Goal: Use online tool/utility: Utilize a website feature to perform a specific function

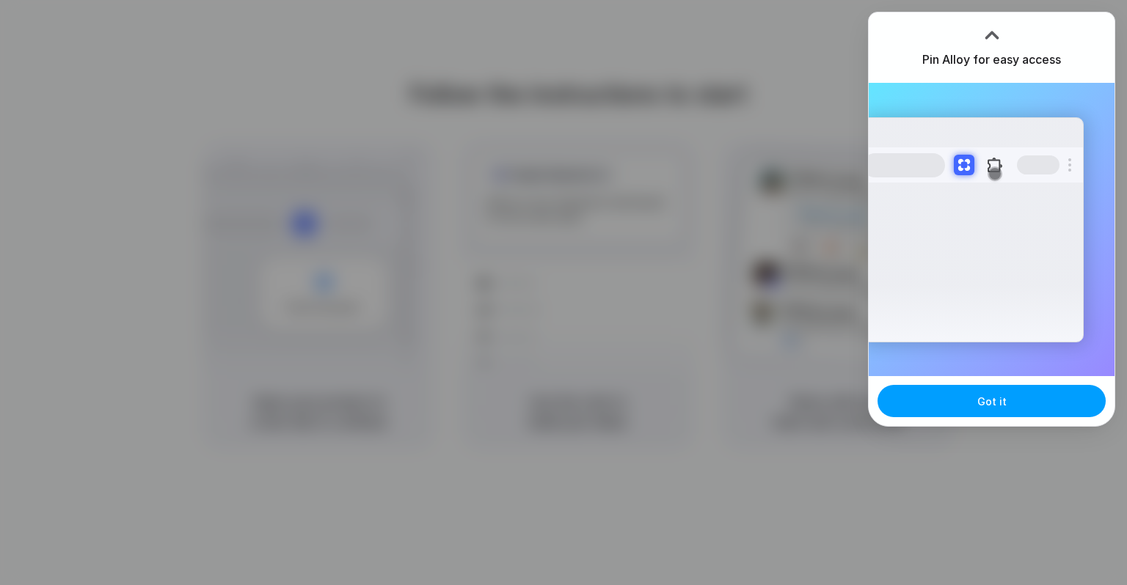
click at [953, 405] on button "Got it" at bounding box center [991, 401] width 228 height 32
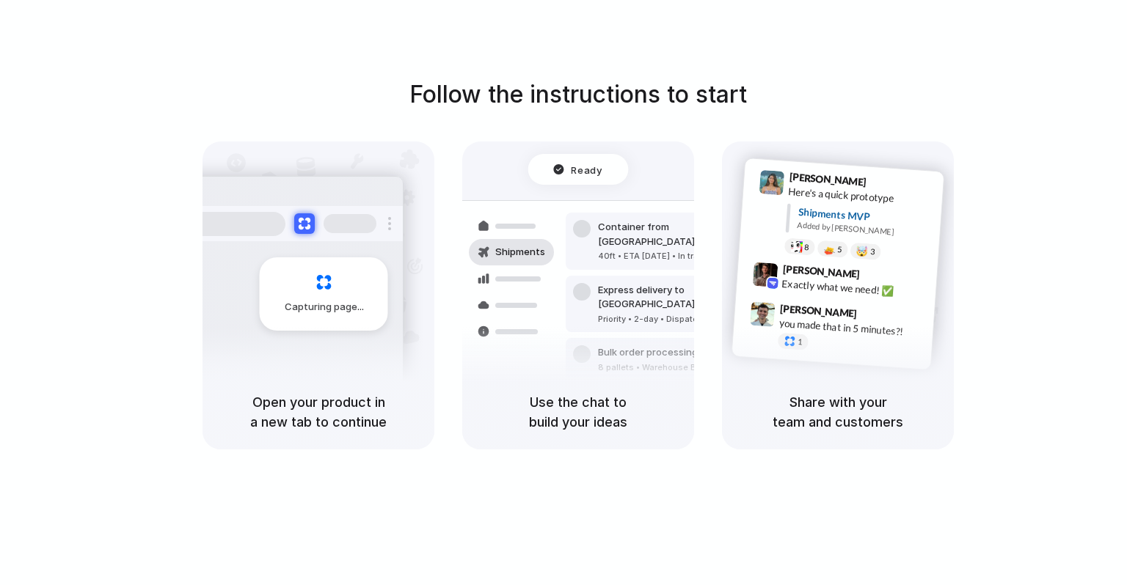
click at [609, 168] on div "Ready" at bounding box center [578, 169] width 100 height 31
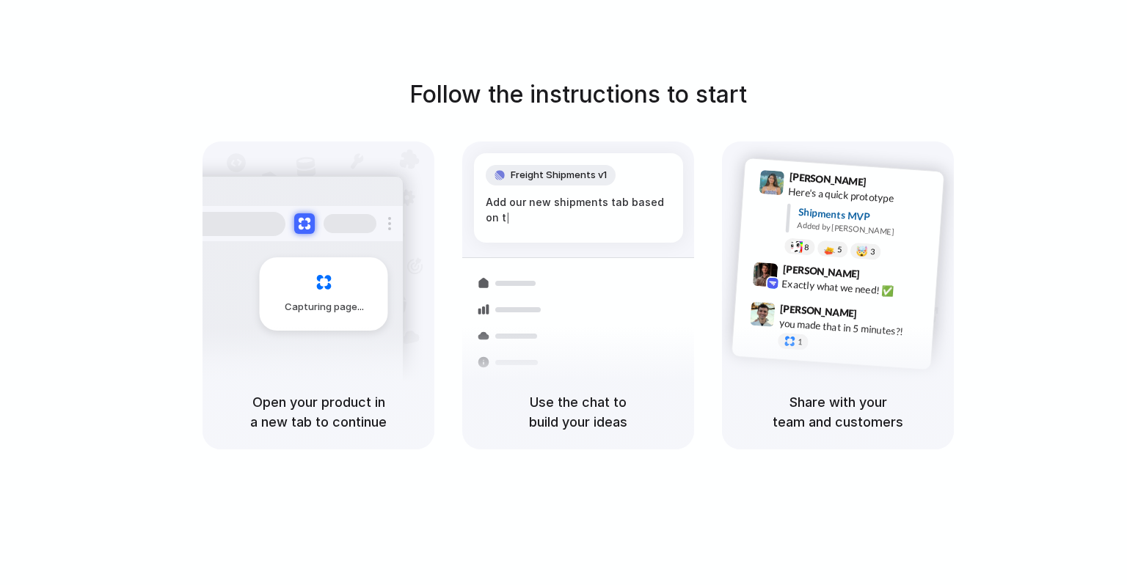
click at [625, 21] on div "Follow the instructions to start Capturing page Open your product in a new tab …" at bounding box center [578, 307] width 1156 height 615
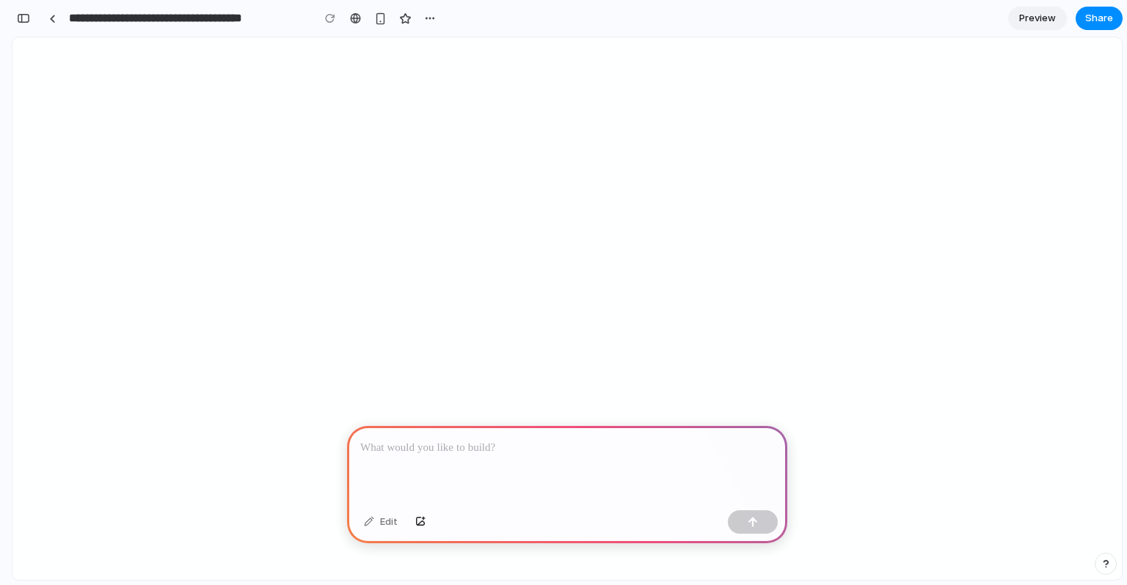
select select
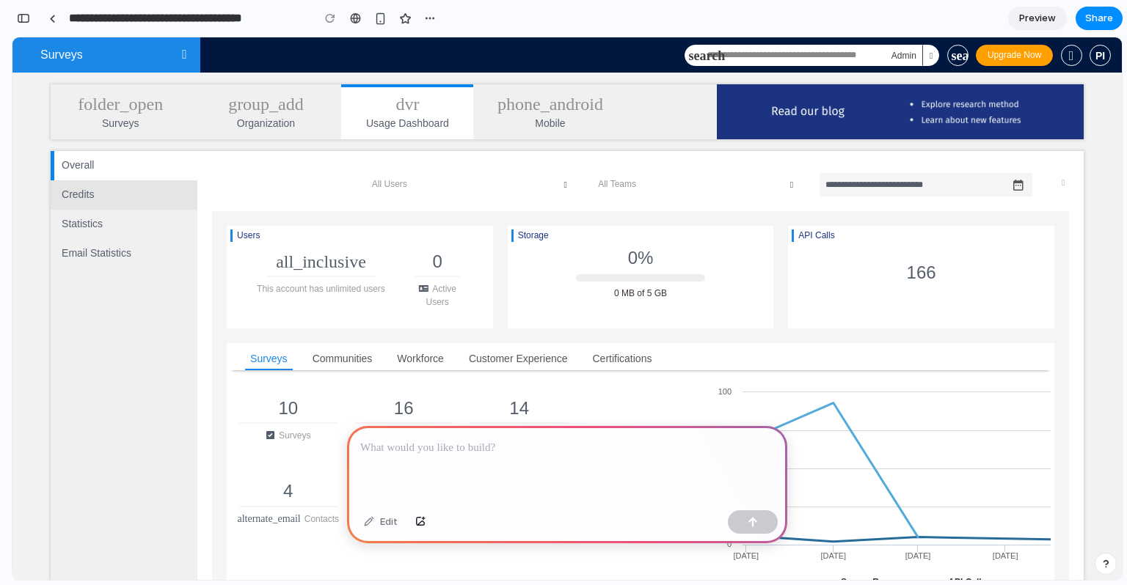
click at [132, 196] on link "Credits" at bounding box center [125, 194] width 143 height 29
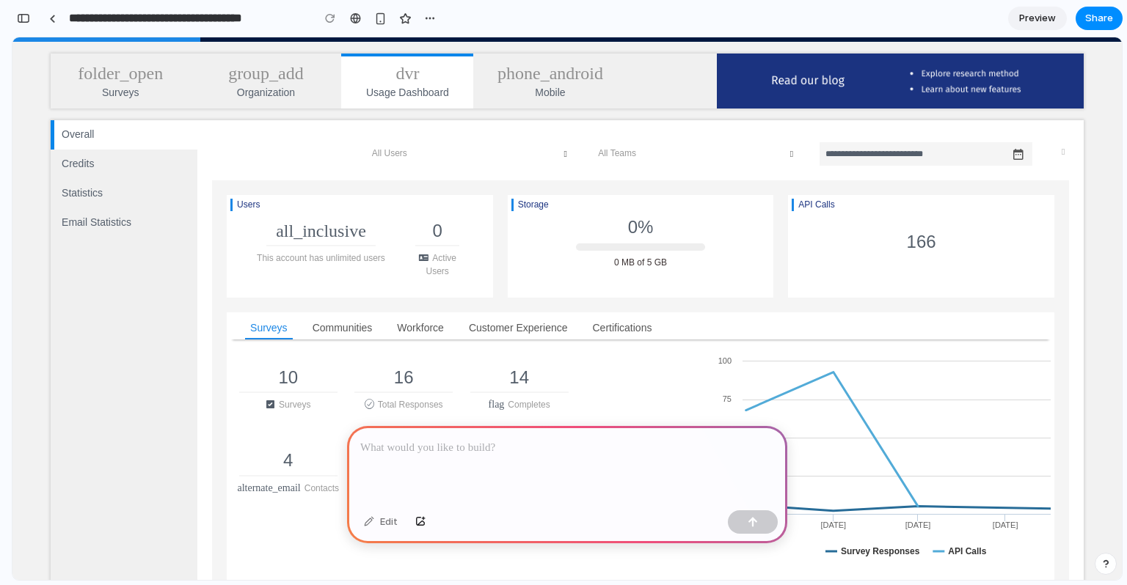
scroll to position [25, 0]
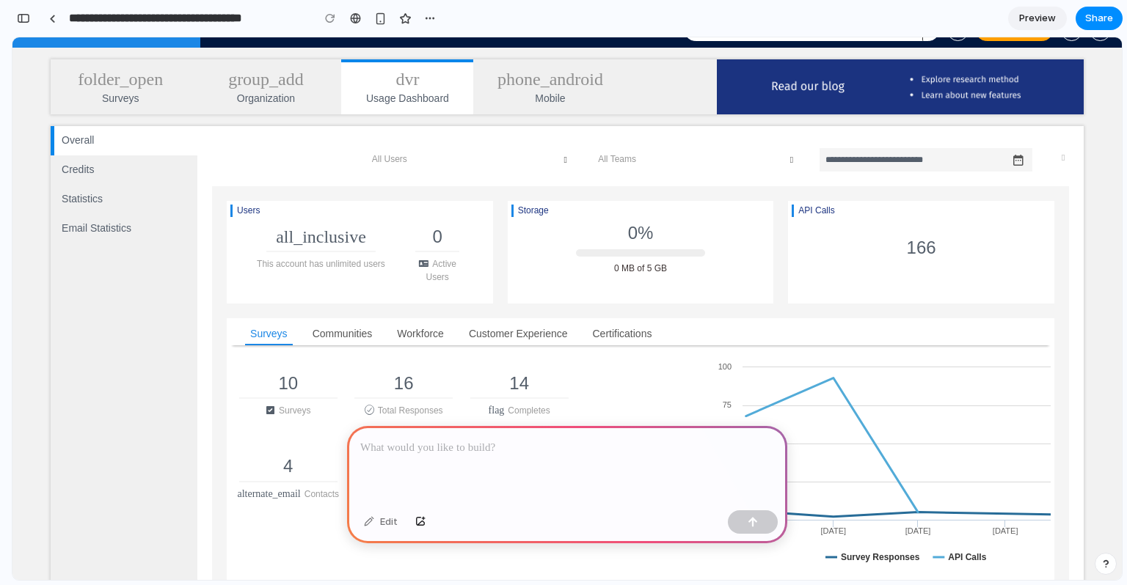
click at [505, 475] on div at bounding box center [567, 465] width 440 height 78
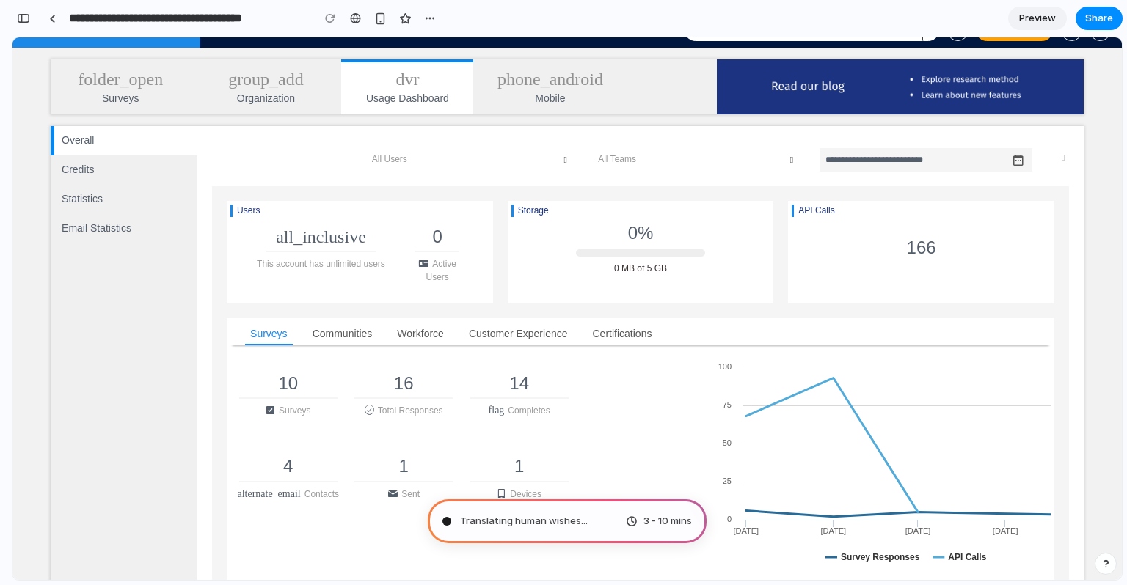
click at [643, 524] on span "3 - 10 mins" at bounding box center [667, 521] width 48 height 15
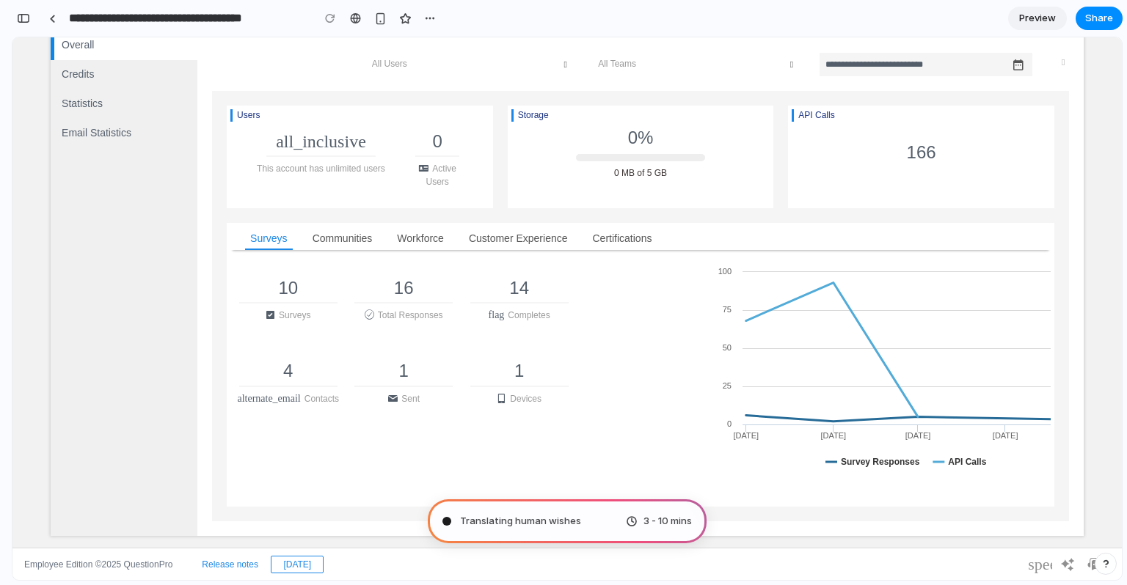
scroll to position [0, 0]
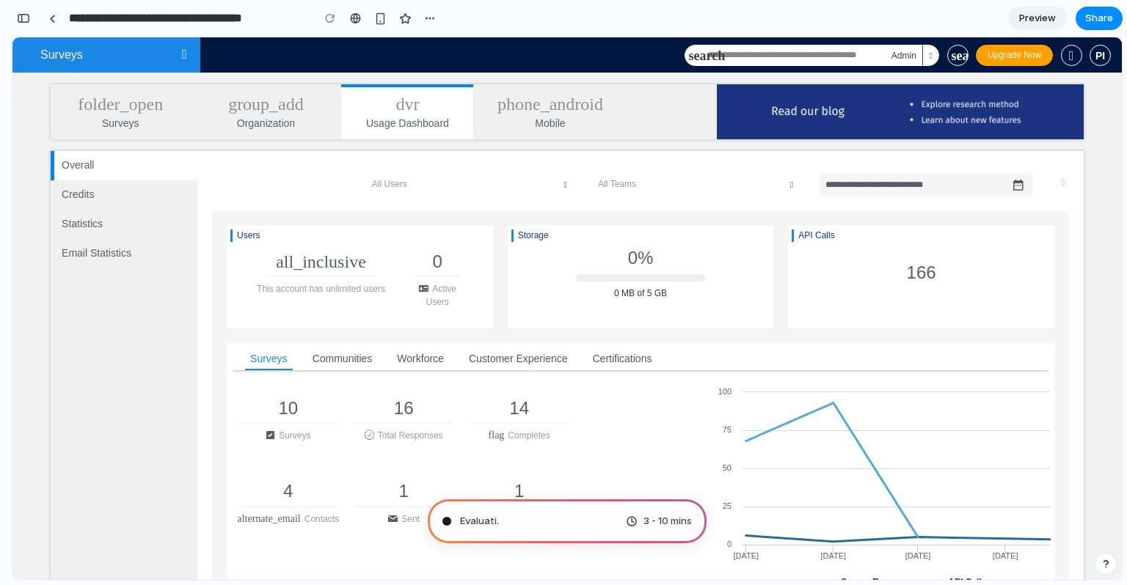
type input "**********"
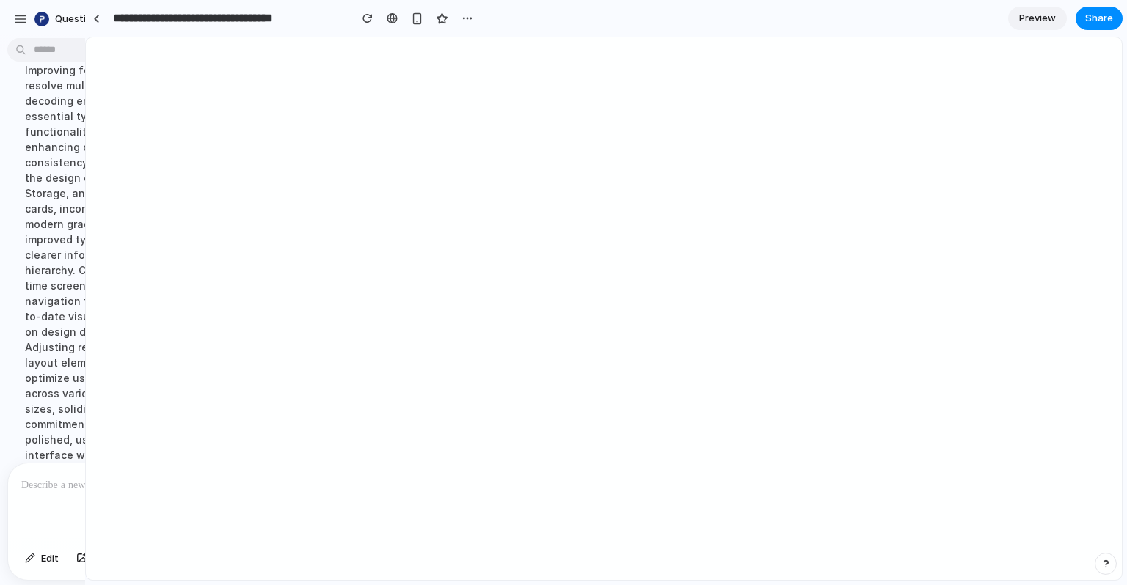
scroll to position [153, 0]
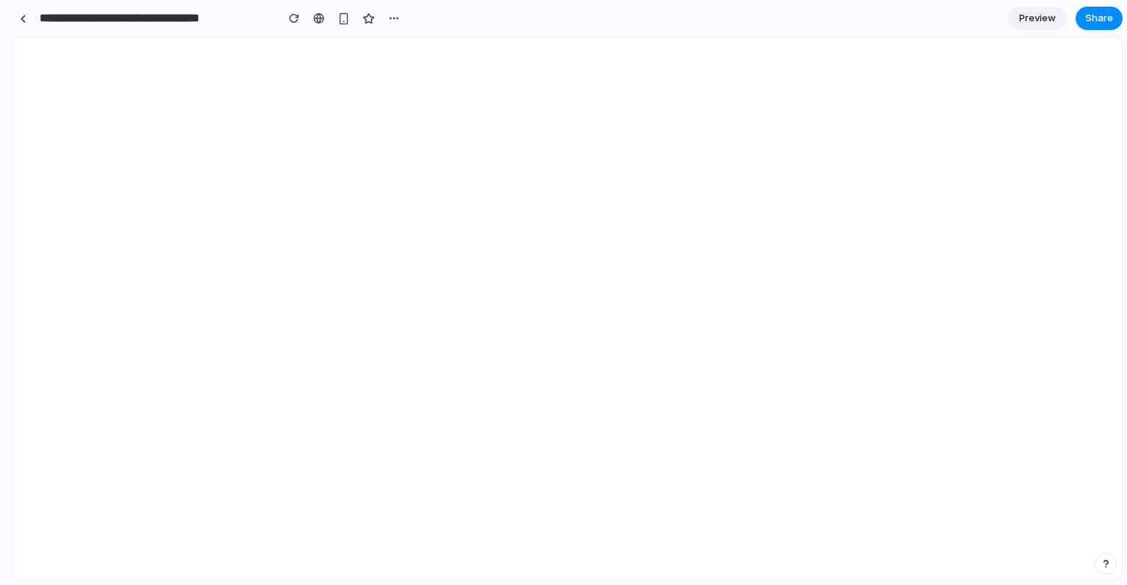
drag, startPoint x: 326, startPoint y: 299, endPoint x: 0, endPoint y: 271, distance: 327.5
